Goal: Task Accomplishment & Management: Manage account settings

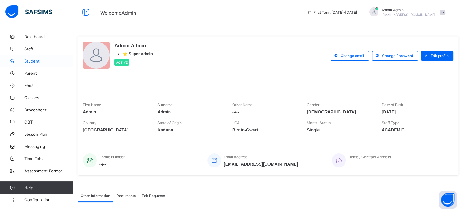
click at [24, 58] on link "Student" at bounding box center [36, 61] width 73 height 12
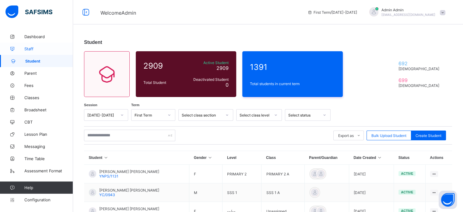
click at [29, 46] on span "Staff" at bounding box center [48, 48] width 49 height 5
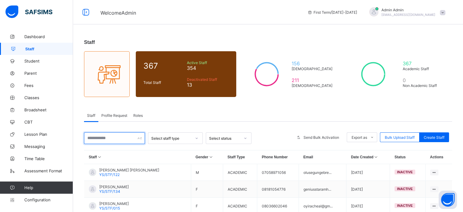
click at [113, 138] on input "text" at bounding box center [114, 138] width 61 height 12
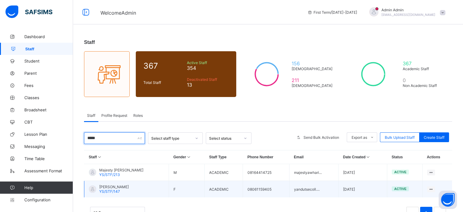
type input "*****"
click at [117, 187] on span "[PERSON_NAME]" at bounding box center [114, 186] width 30 height 5
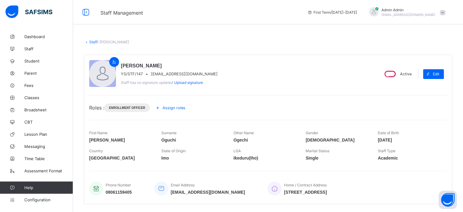
click at [170, 106] on span "Assign roles" at bounding box center [174, 107] width 23 height 5
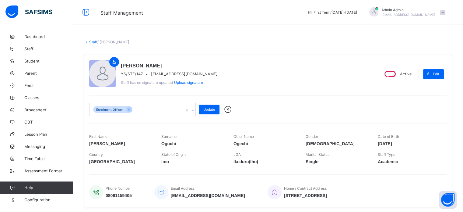
click at [153, 114] on div "Enrollment Officer" at bounding box center [137, 109] width 94 height 13
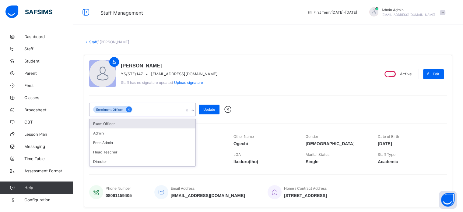
click at [127, 109] on icon at bounding box center [128, 109] width 3 height 4
click at [128, 109] on div "Select Roles" at bounding box center [137, 109] width 94 height 12
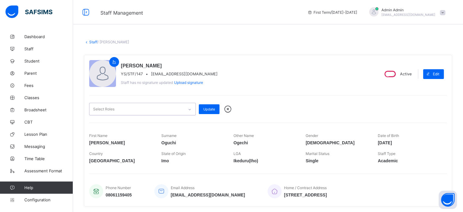
click at [128, 109] on div "Select Roles" at bounding box center [137, 109] width 94 height 12
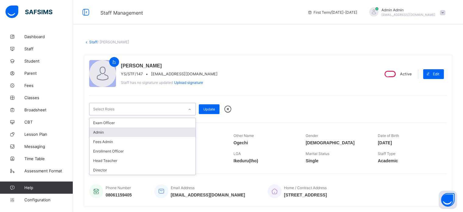
click at [107, 135] on div "Admin" at bounding box center [143, 131] width 106 height 9
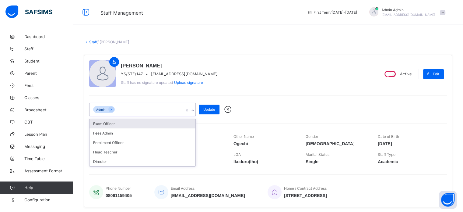
click at [140, 94] on div "Christina Ogechi Oguchi YS/STF/147 • yandutsecoll.admissions@gmail.com Staff ha…" at bounding box center [268, 131] width 368 height 152
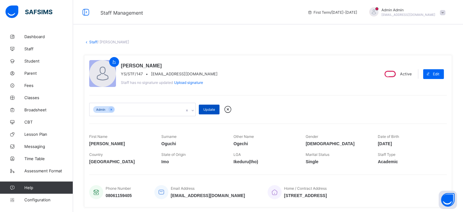
click at [205, 109] on span "Update" at bounding box center [209, 109] width 12 height 4
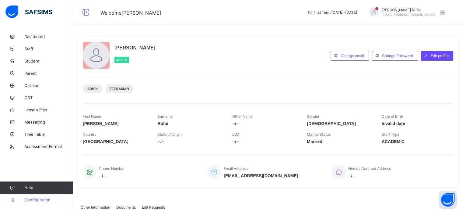
click at [39, 199] on span "Configuration" at bounding box center [48, 199] width 48 height 5
